Goal: Task Accomplishment & Management: Use online tool/utility

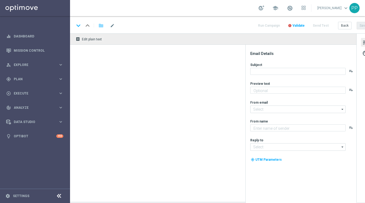
type textarea "15 € Wette setzen und 25 € Gratiswette erhalten"
type textarea "Millionaires' Club"
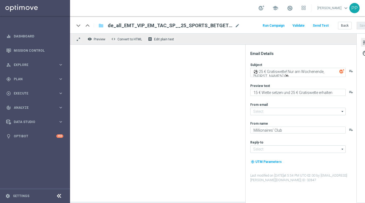
type input "[EMAIL_ADDRESS][DOMAIN_NAME]"
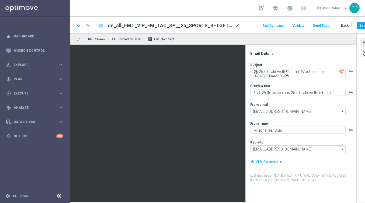
click at [363, 53] on span "palette" at bounding box center [365, 53] width 6 height 7
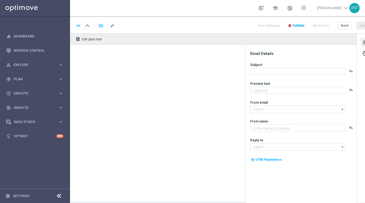
type textarea "5 € Wette setzen und 10 € Gratiswette erhalten"
type textarea "Lottoland"
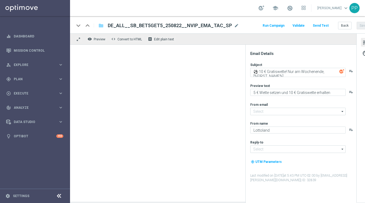
type input "[EMAIL_ADDRESS][DOMAIN_NAME]"
